Goal: Navigation & Orientation: Understand site structure

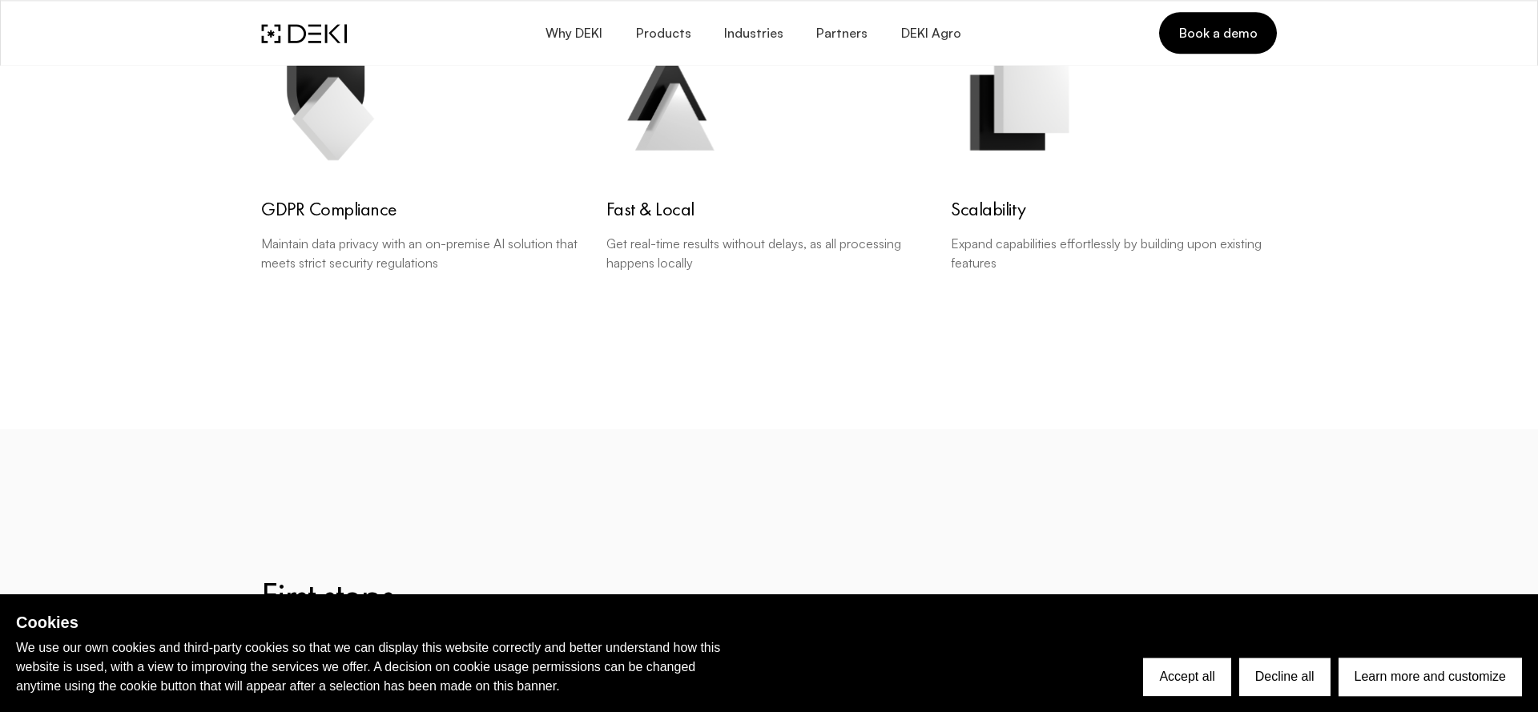
scroll to position [3538, 0]
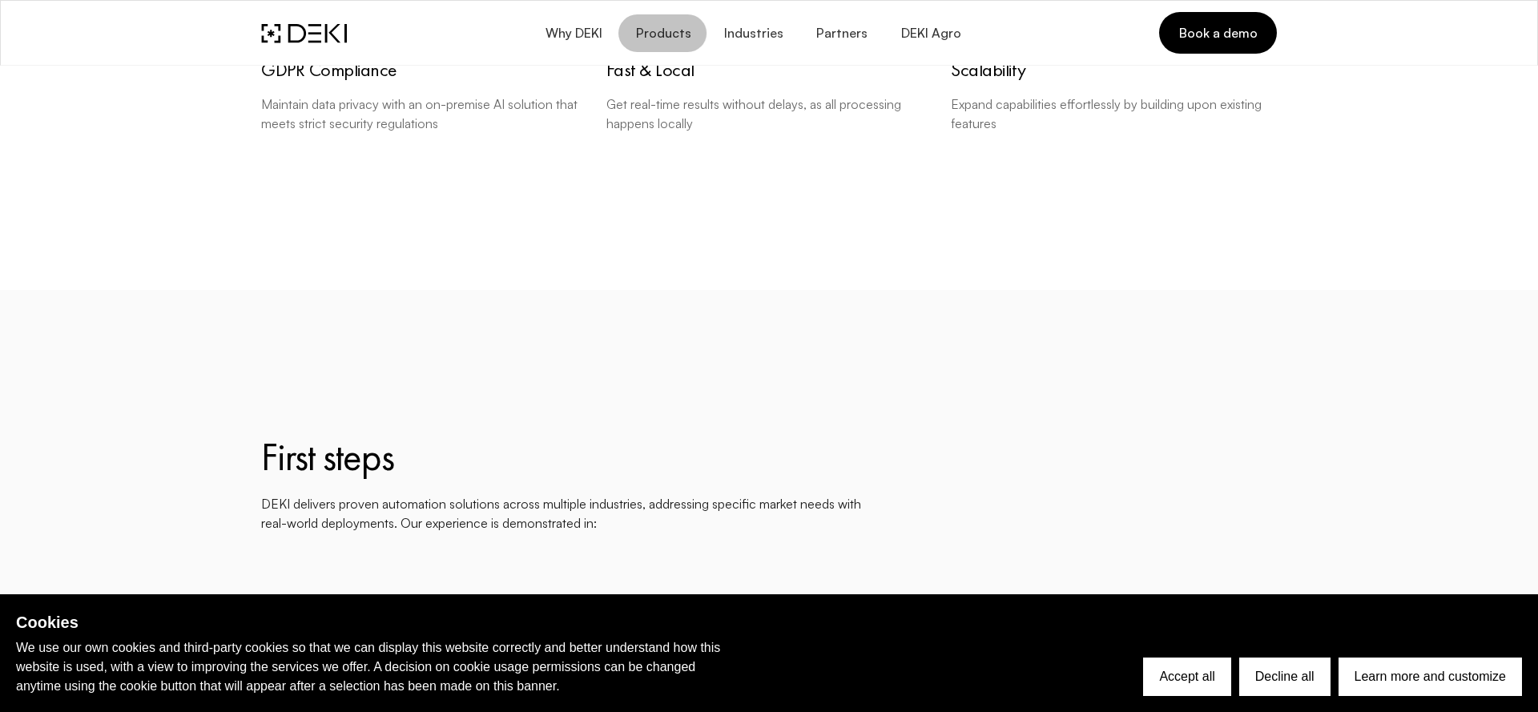
click at [660, 35] on span "Products" at bounding box center [662, 33] width 56 height 15
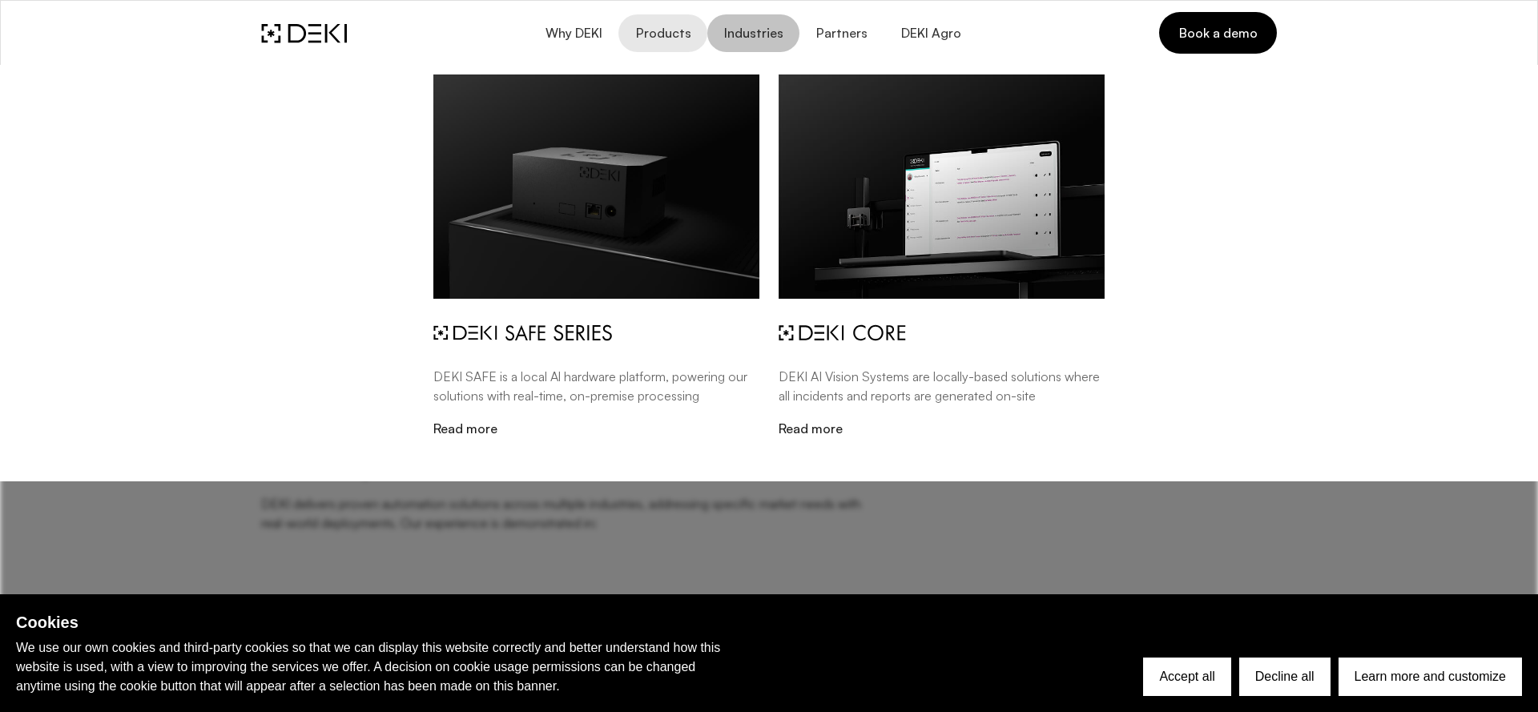
click at [754, 32] on span "Industries" at bounding box center [753, 33] width 60 height 15
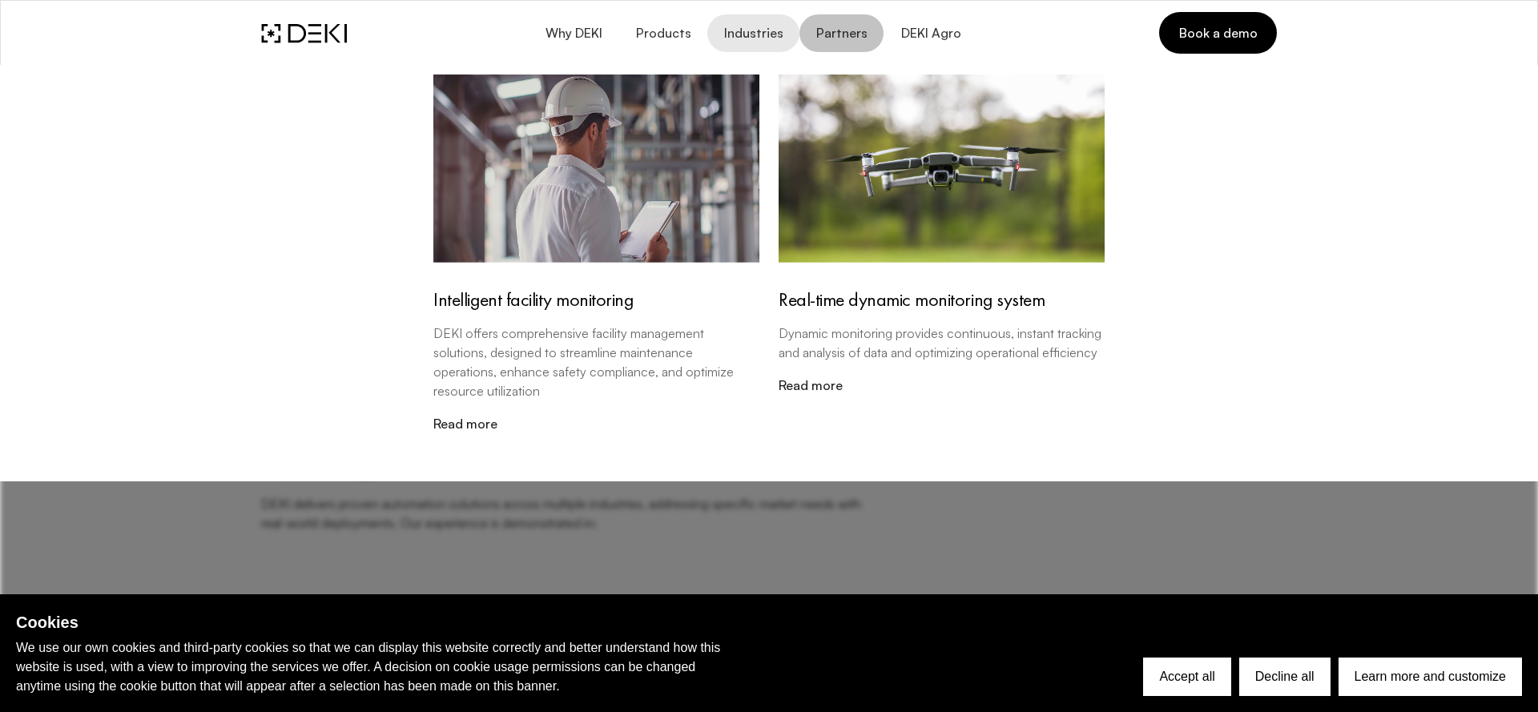
click at [813, 31] on link "Partners" at bounding box center [841, 33] width 84 height 38
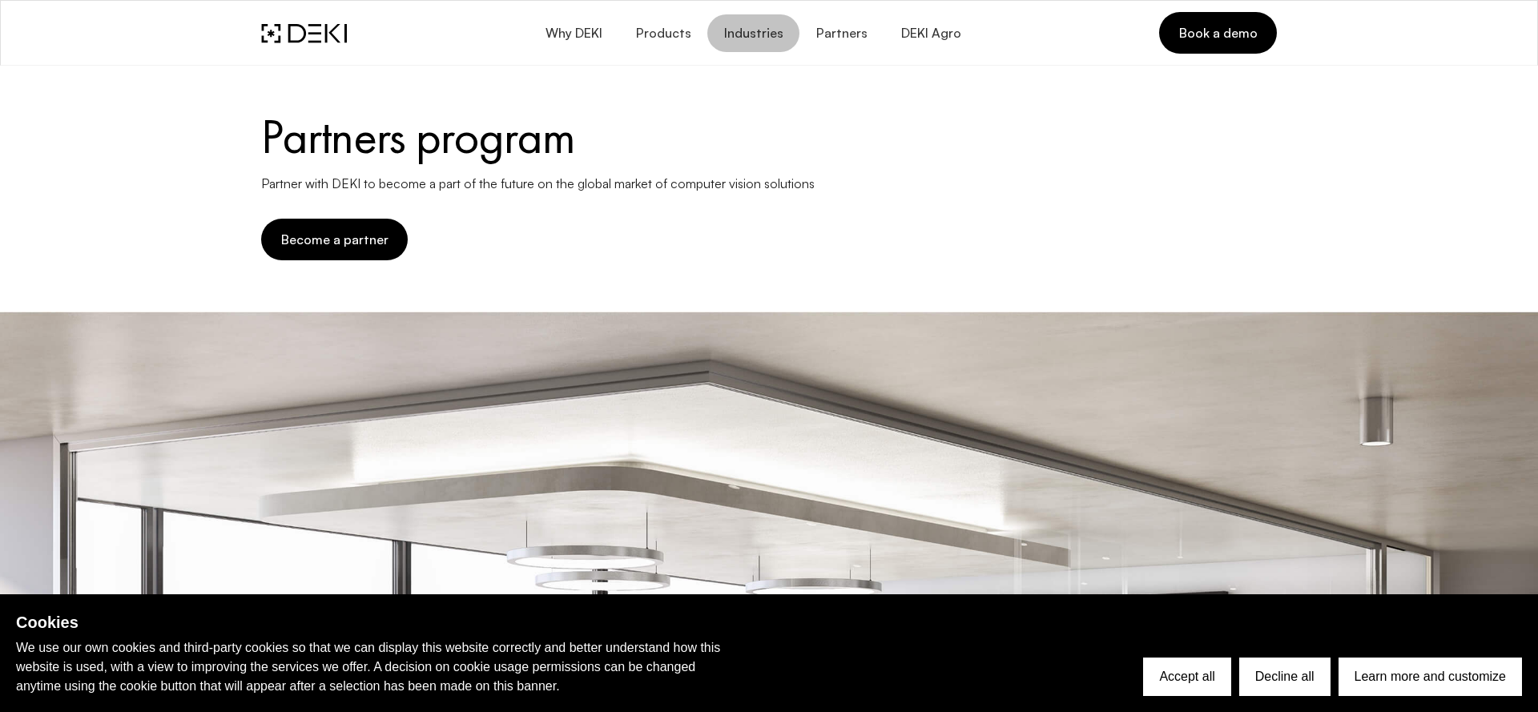
click at [763, 42] on button "Industries" at bounding box center [753, 33] width 92 height 38
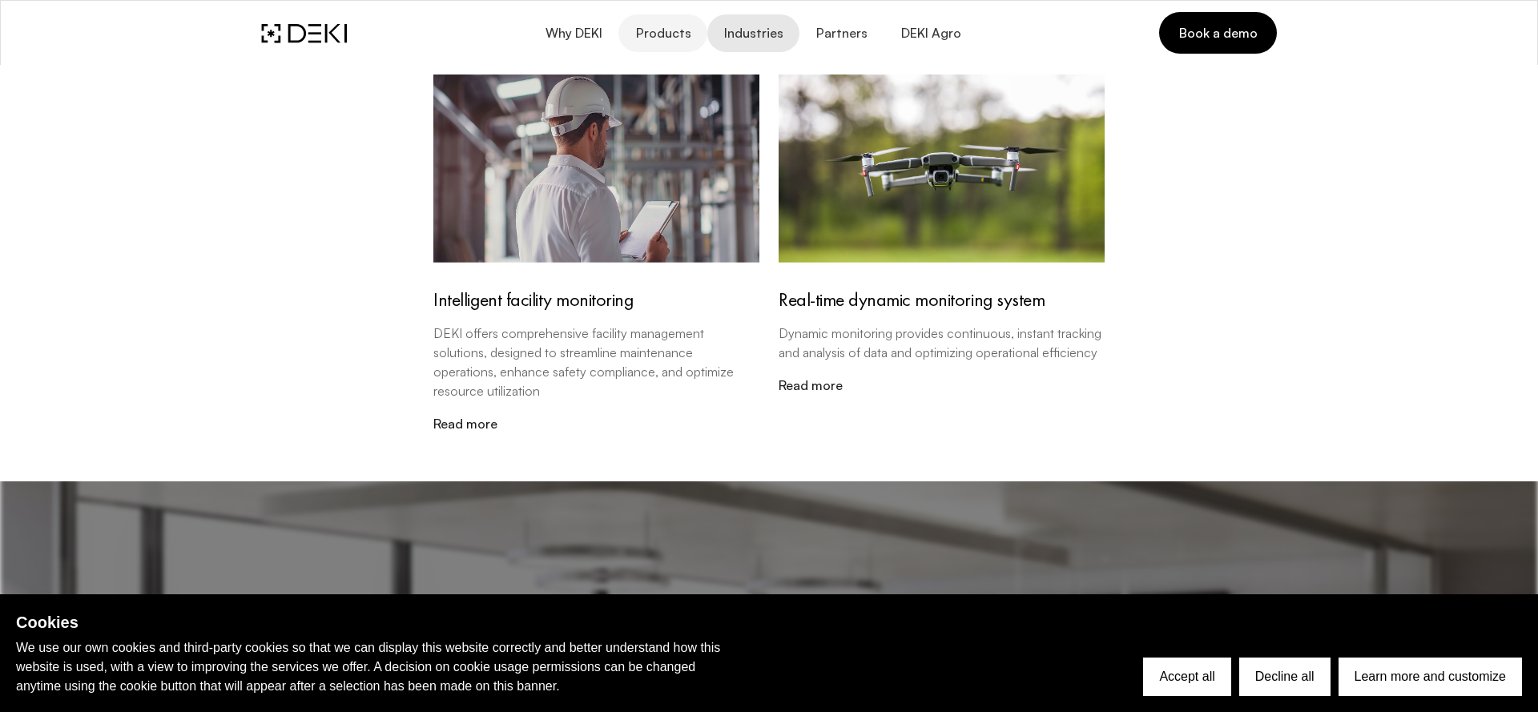
click at [680, 34] on span "Products" at bounding box center [662, 33] width 56 height 15
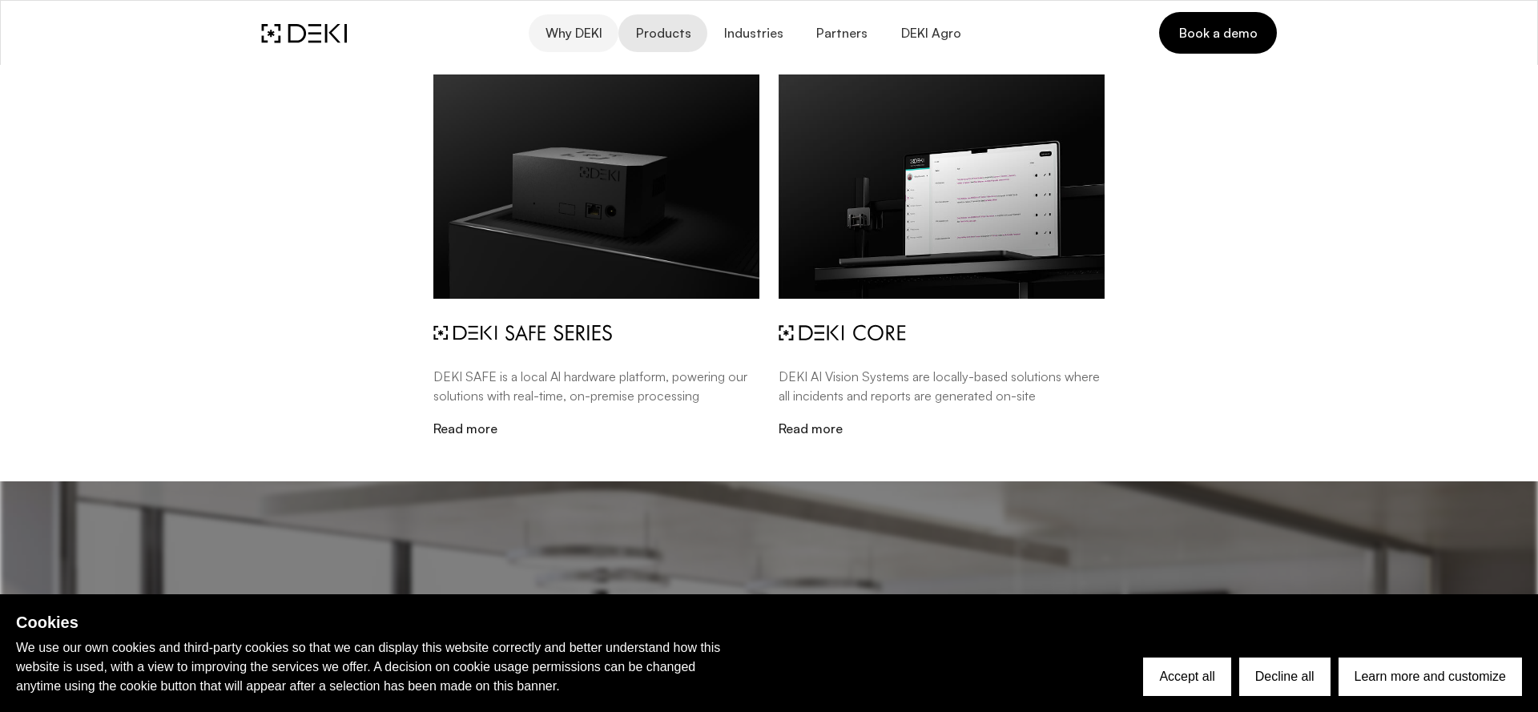
click at [602, 32] on span "Why DEKI" at bounding box center [574, 33] width 58 height 15
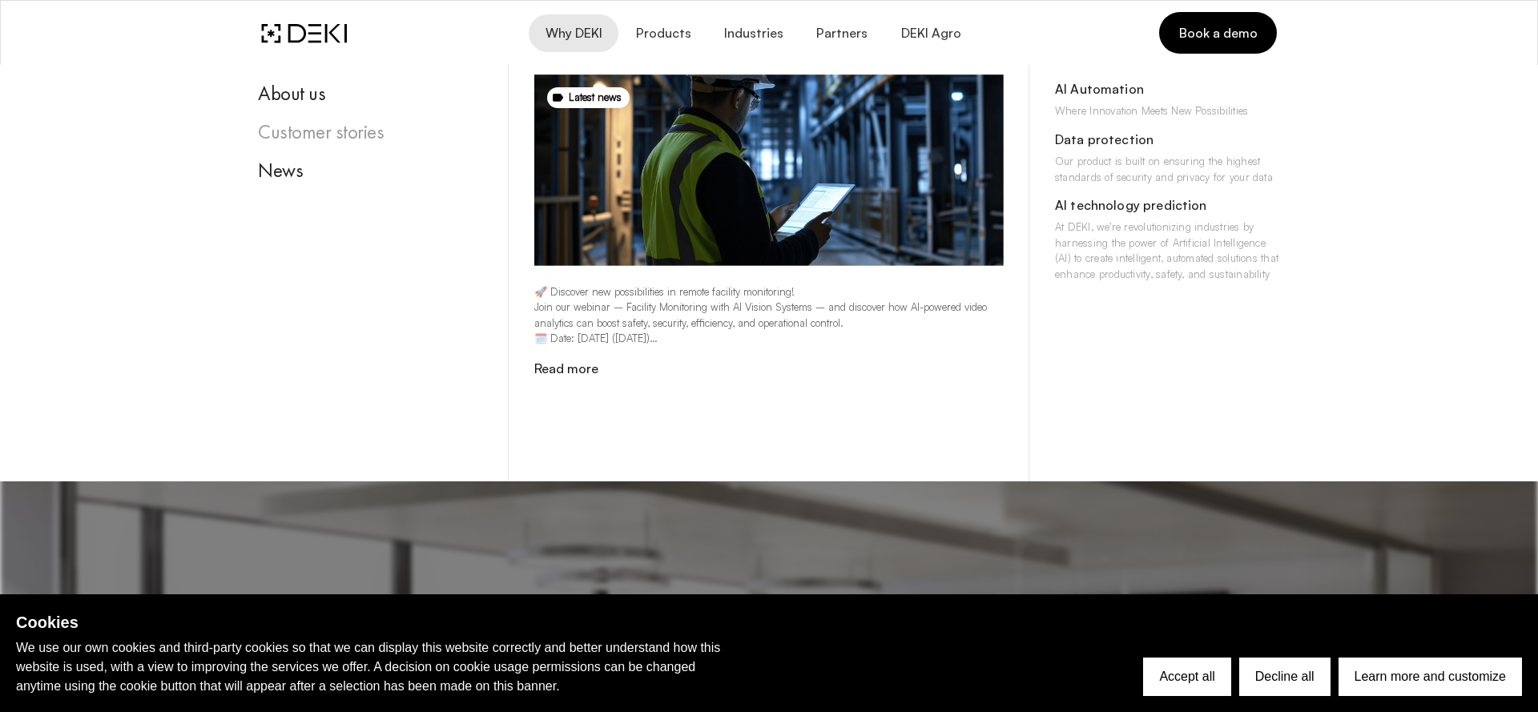
click at [342, 137] on div "Customer stories" at bounding box center [370, 132] width 225 height 24
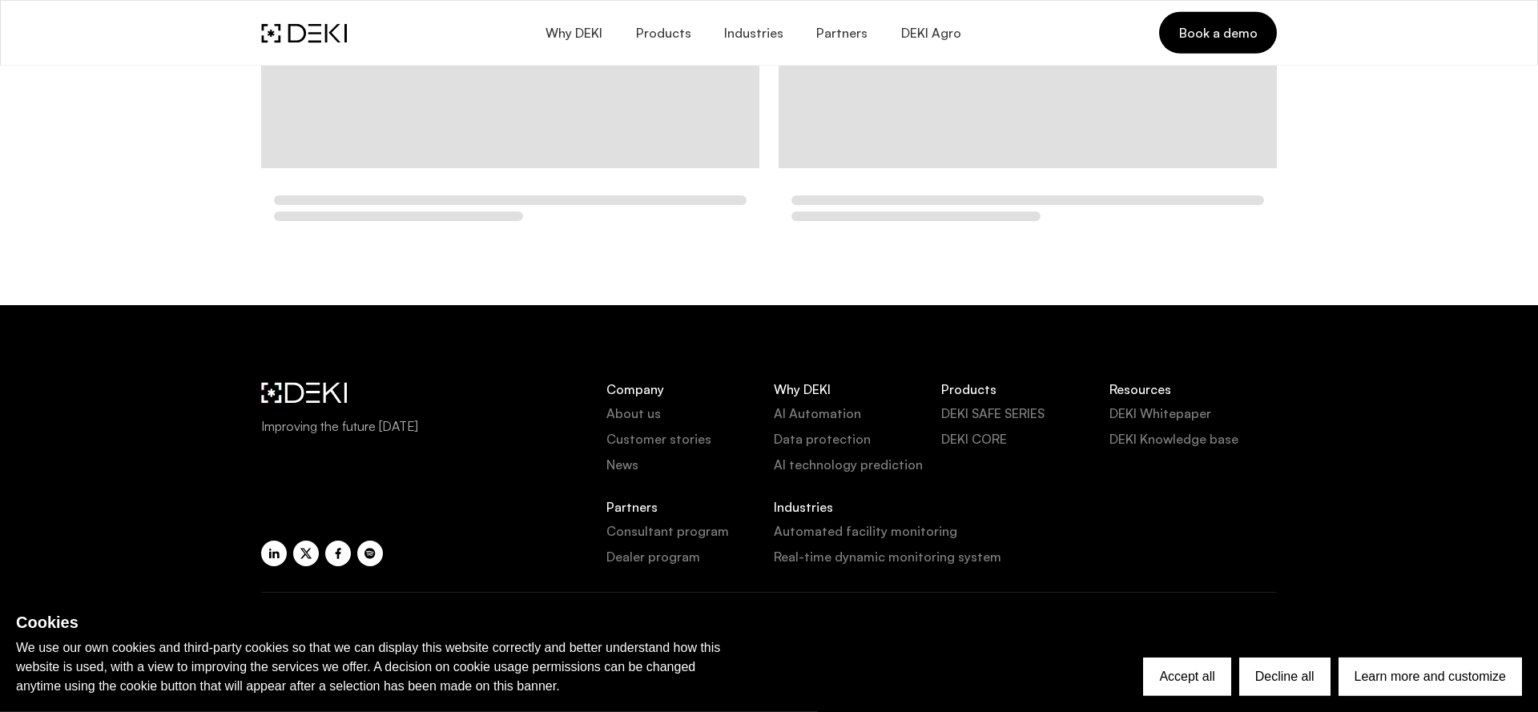
scroll to position [1345, 0]
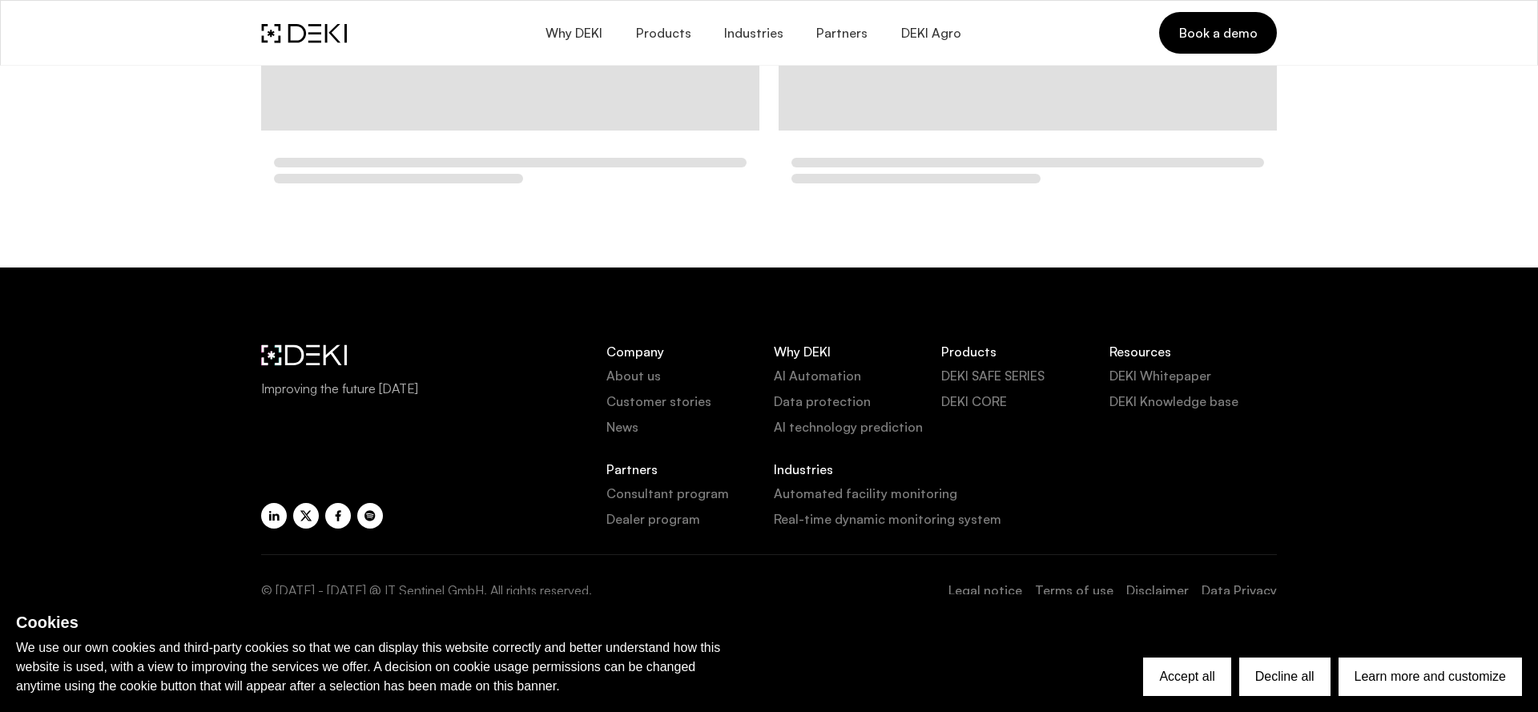
click at [674, 526] on link "Dealer program" at bounding box center [689, 518] width 167 height 19
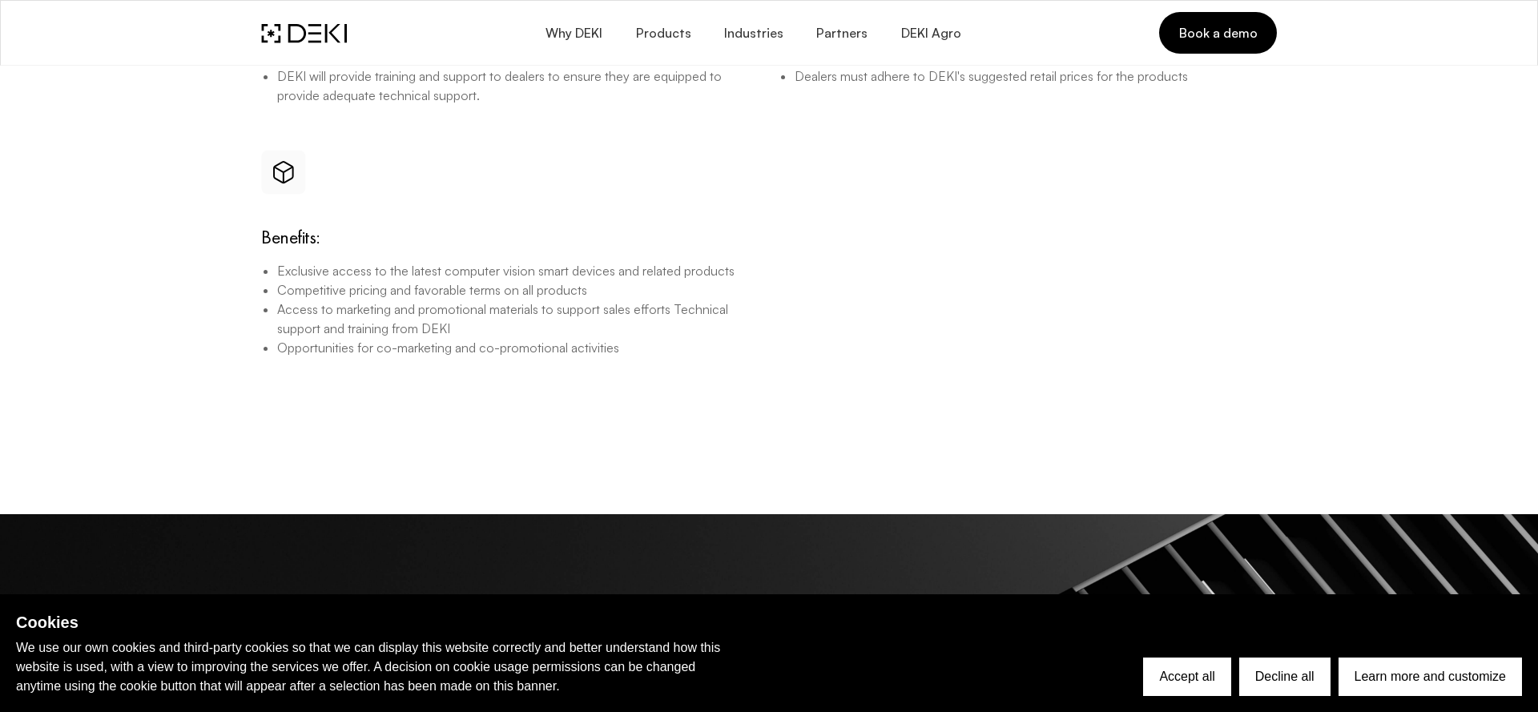
scroll to position [2302, 0]
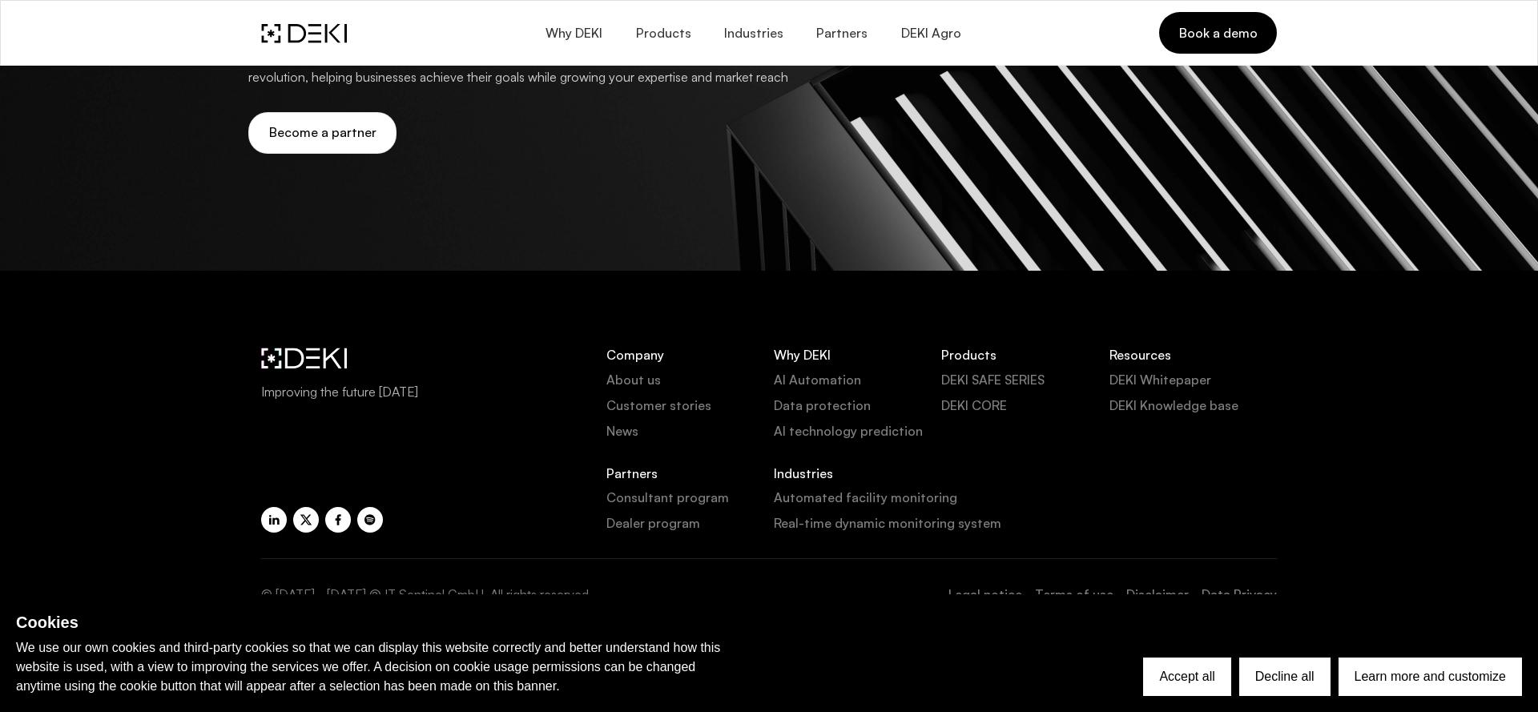
click at [805, 501] on link "Automated facility monitoring" at bounding box center [942, 497] width 336 height 19
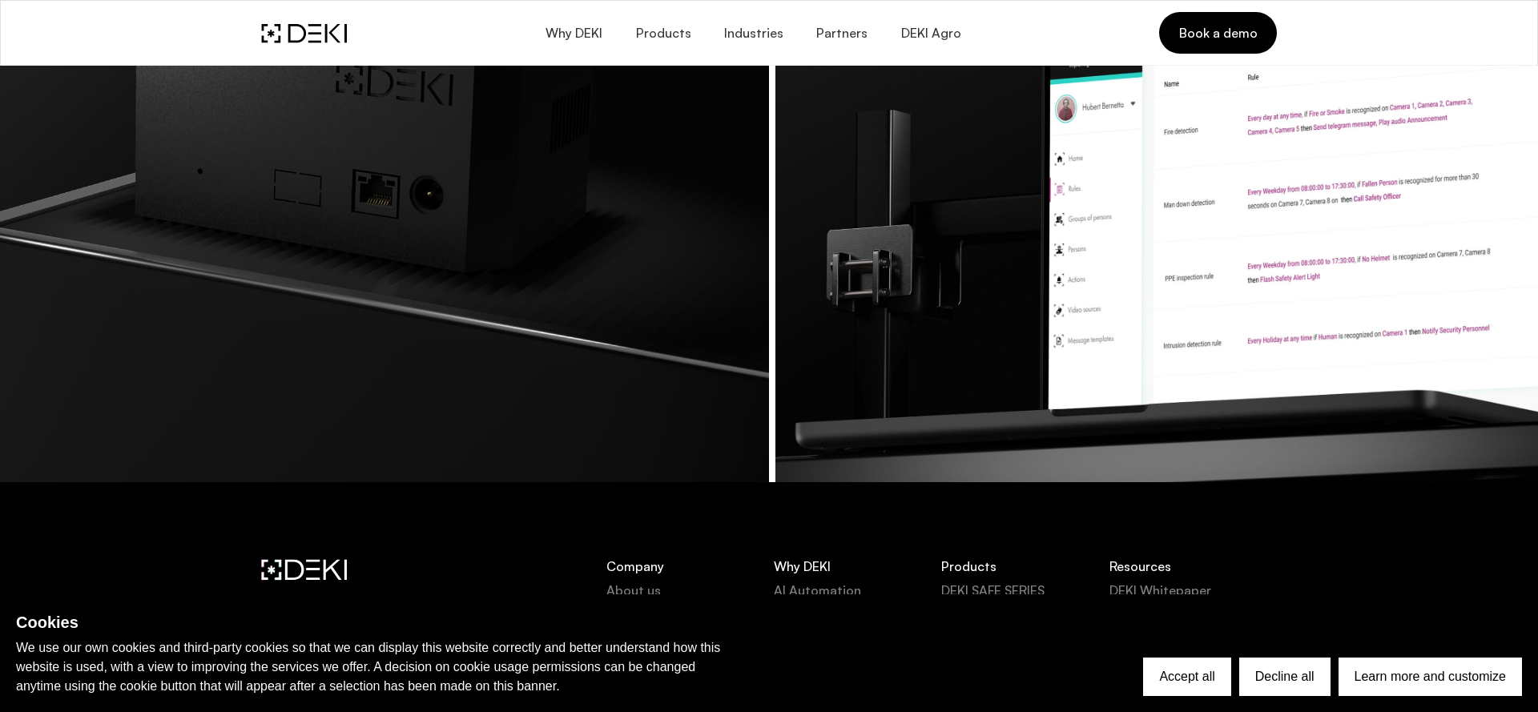
scroll to position [5960, 0]
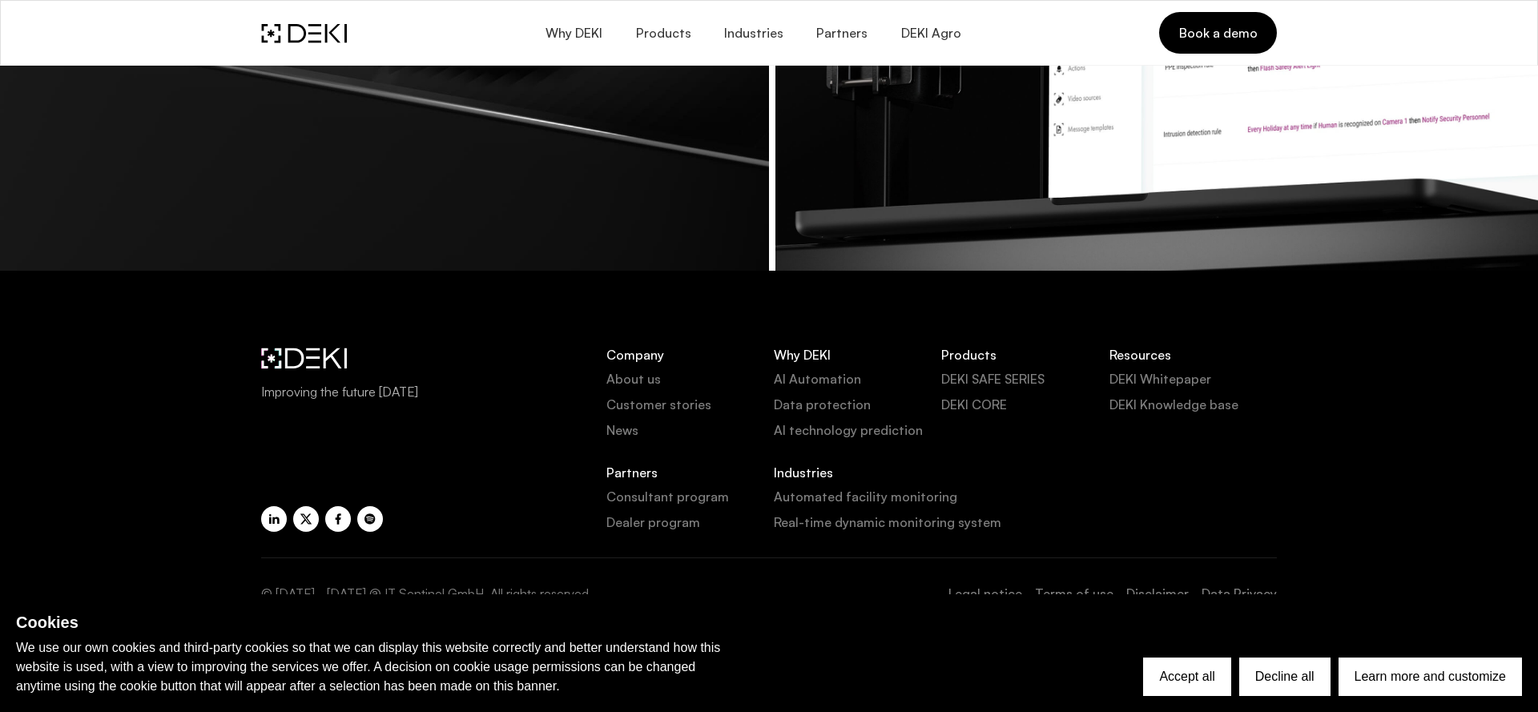
click at [807, 527] on link "Real-time dynamic monitoring system" at bounding box center [942, 522] width 336 height 19
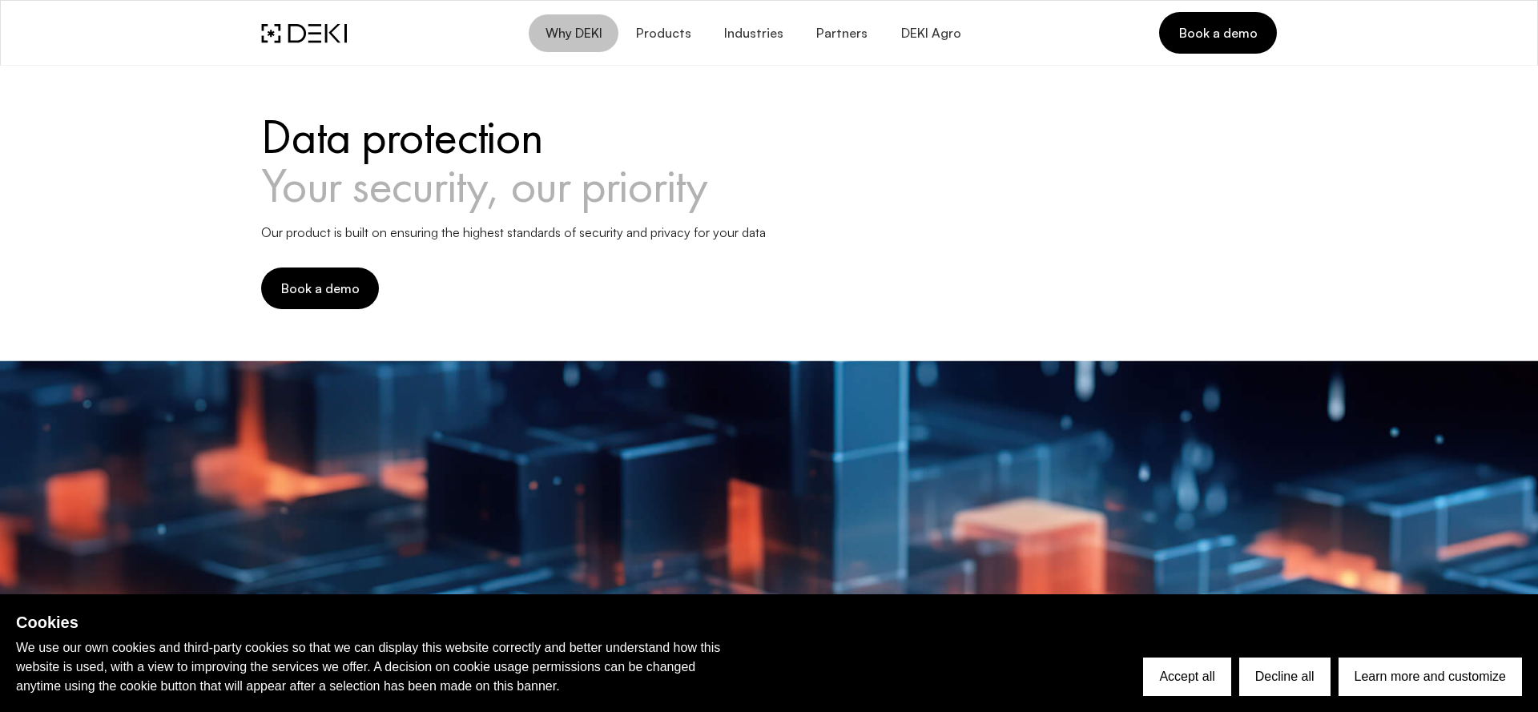
click at [594, 36] on span "Why DEKI" at bounding box center [574, 33] width 58 height 15
